Goal: Check status: Check status

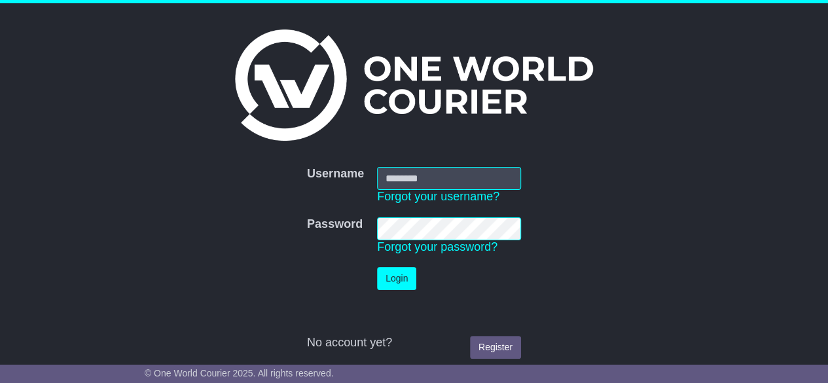
type input "********"
click at [402, 281] on button "Login" at bounding box center [396, 278] width 39 height 23
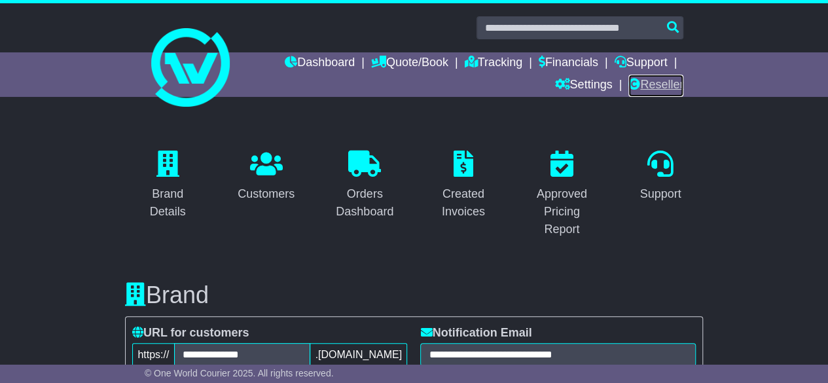
click at [657, 79] on link "Reseller" at bounding box center [655, 86] width 55 height 22
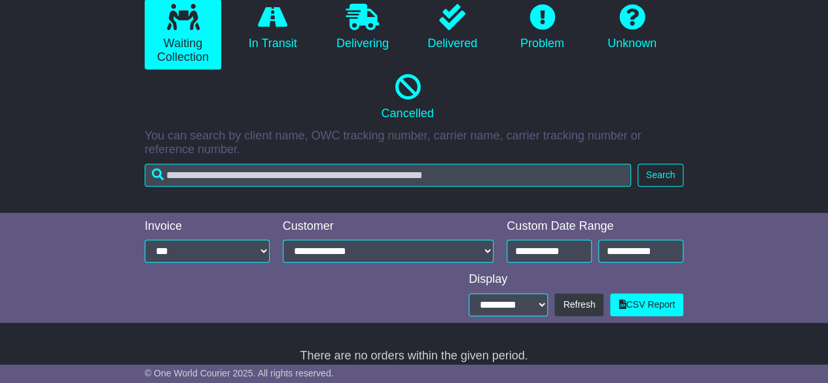
scroll to position [319, 0]
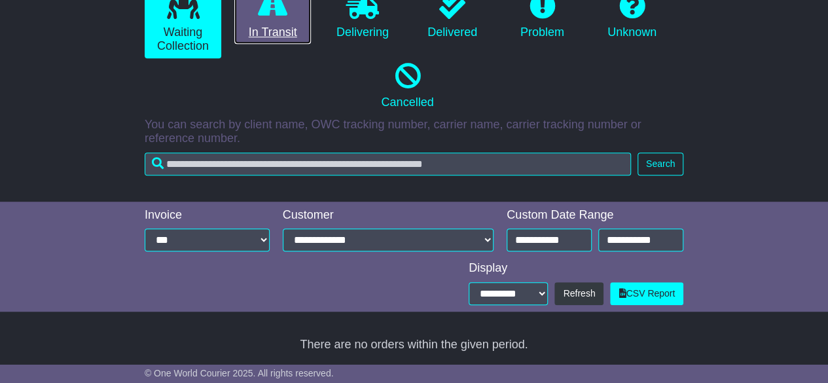
click at [262, 28] on link "In Transit" at bounding box center [272, 16] width 77 height 56
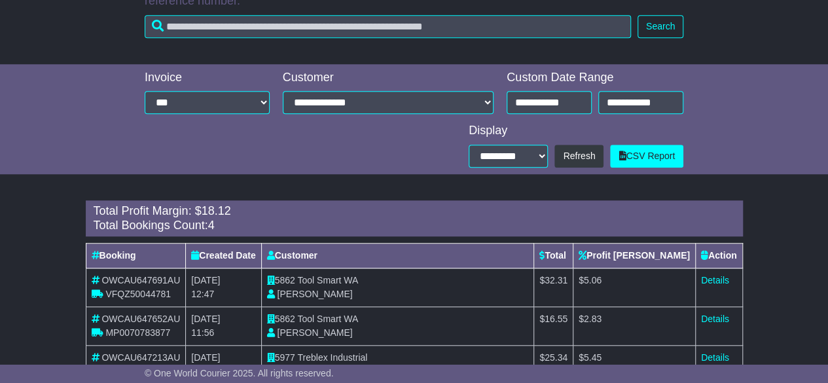
scroll to position [540, 0]
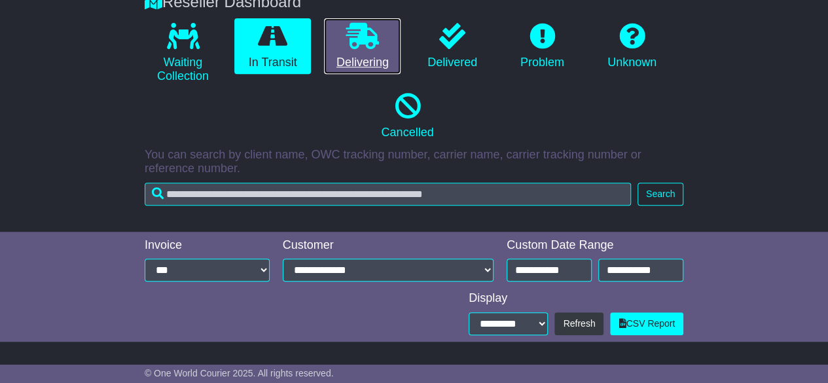
click at [344, 40] on link "Delivering" at bounding box center [362, 46] width 77 height 56
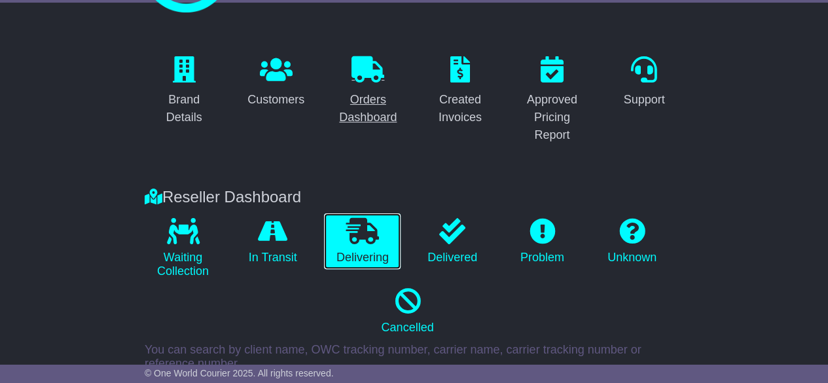
scroll to position [0, 0]
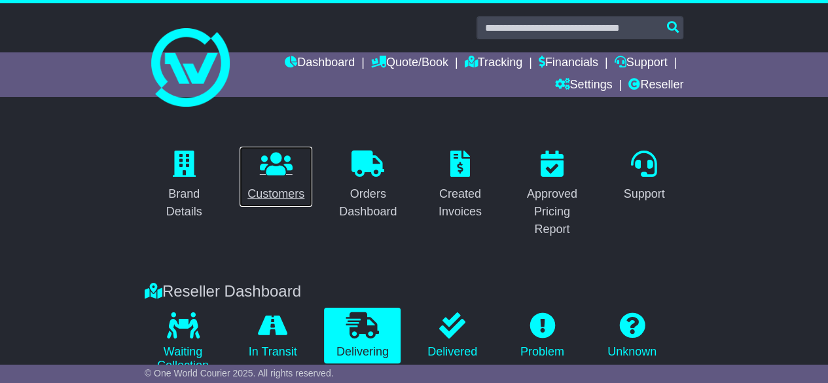
click at [260, 186] on div "Customers" at bounding box center [275, 194] width 57 height 18
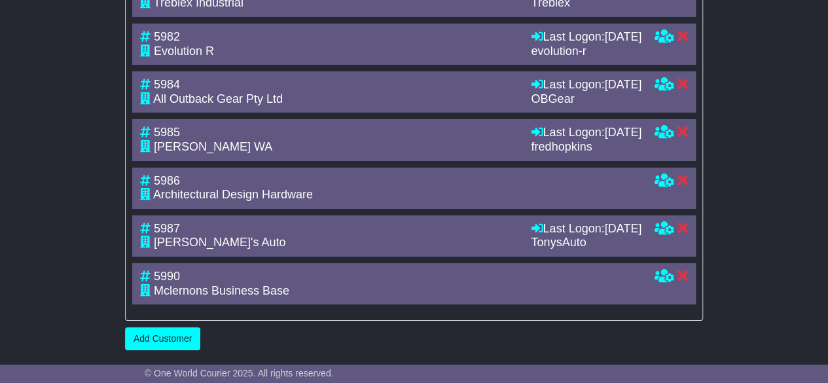
scroll to position [2563, 0]
